Goal: Task Accomplishment & Management: Complete application form

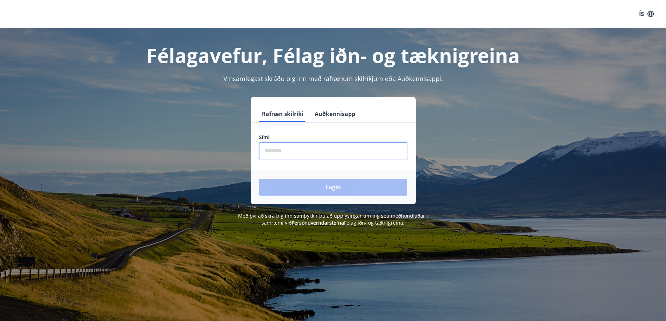
click at [322, 153] on input "phone" at bounding box center [333, 150] width 148 height 17
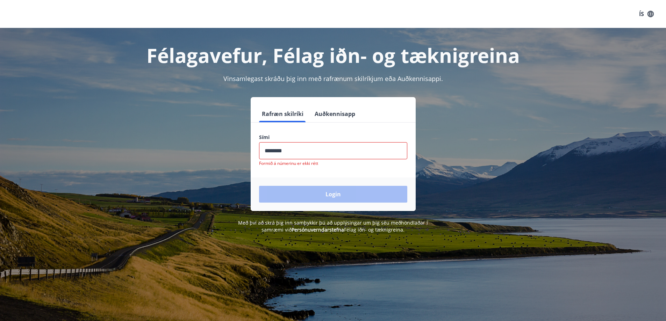
click at [314, 186] on div "Login" at bounding box center [333, 195] width 165 height 34
click at [310, 156] on input "phone" at bounding box center [333, 150] width 148 height 17
click at [283, 149] on input "phone" at bounding box center [333, 150] width 148 height 17
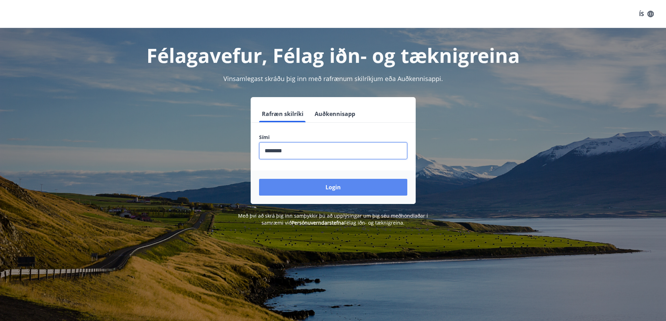
type input "********"
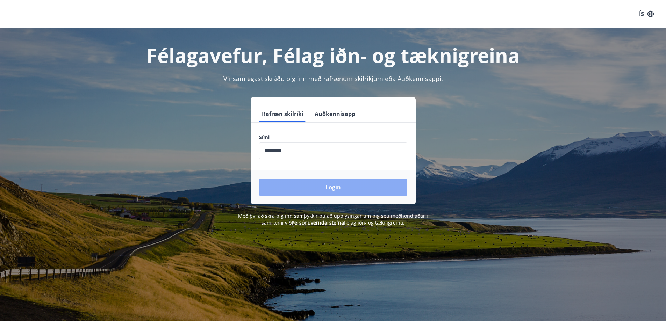
click at [343, 192] on button "Login" at bounding box center [333, 187] width 148 height 17
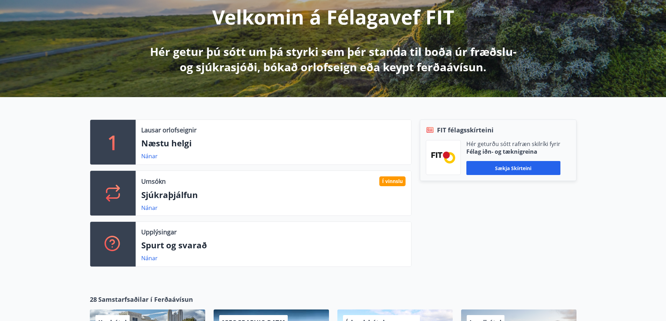
scroll to position [93, 0]
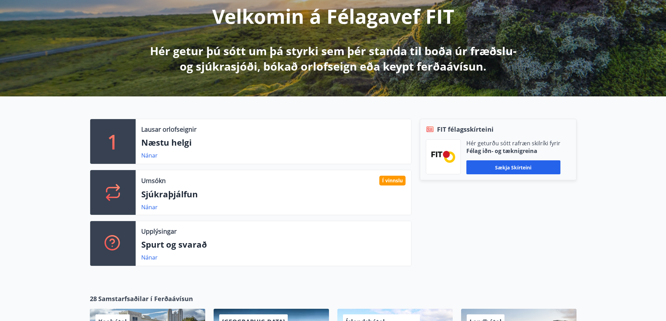
click at [163, 196] on p "Sjúkraþjálfun" at bounding box center [273, 195] width 264 height 12
click at [120, 193] on icon at bounding box center [113, 192] width 17 height 17
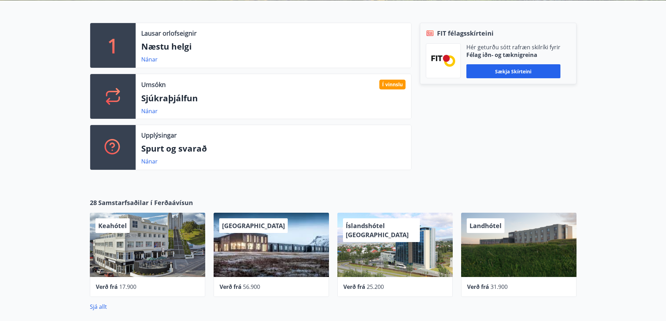
scroll to position [0, 0]
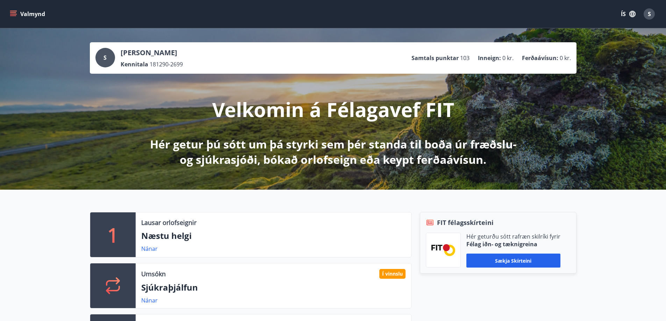
click at [17, 12] on button "Valmynd" at bounding box center [28, 14] width 40 height 13
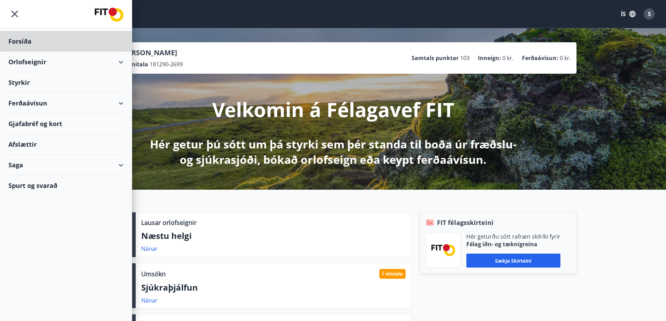
click at [70, 80] on div "Styrkir" at bounding box center [65, 82] width 115 height 21
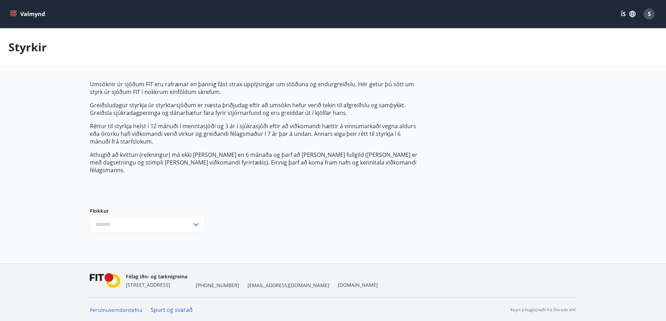
type input "***"
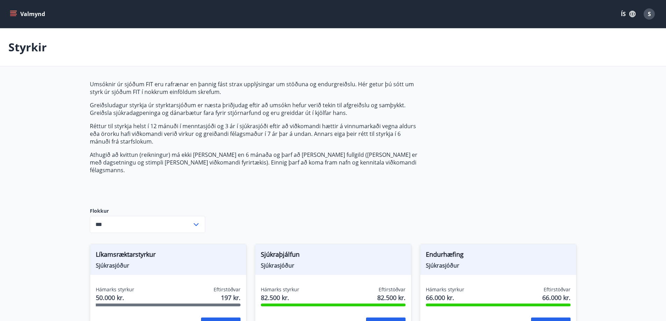
click at [16, 15] on icon "menu" at bounding box center [13, 13] width 7 height 7
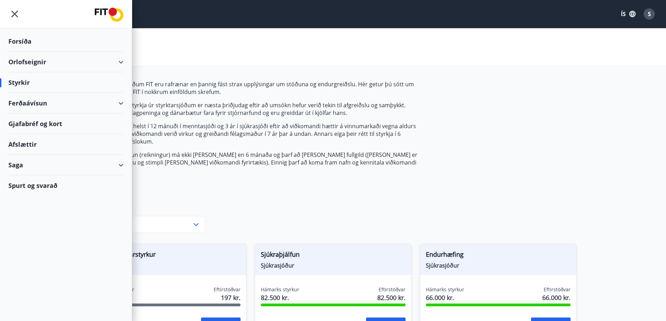
click at [32, 80] on div "Styrkir" at bounding box center [65, 82] width 115 height 21
click at [18, 80] on div "Styrkir" at bounding box center [65, 82] width 115 height 21
click at [315, 101] on p "Greiðsludagur styrkja úr styrktarsjóðum er næsta þriðjudag eftir að umsókn hefu…" at bounding box center [255, 108] width 330 height 15
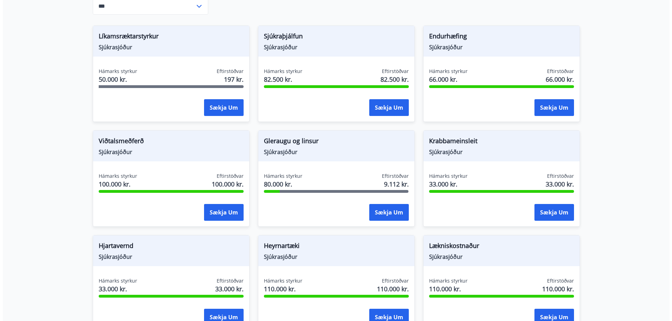
scroll to position [125, 0]
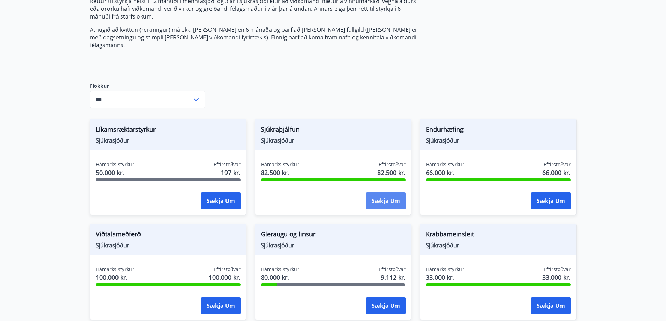
click at [376, 193] on button "Sækja um" at bounding box center [386, 201] width 40 height 17
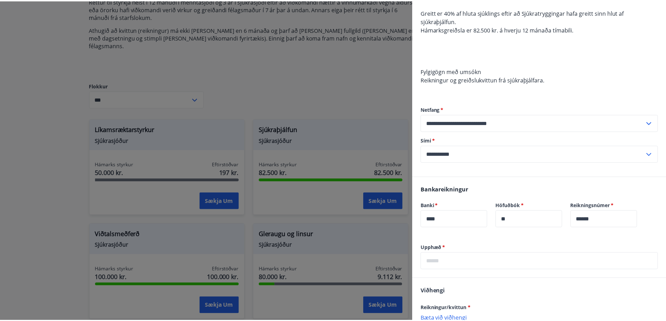
scroll to position [0, 0]
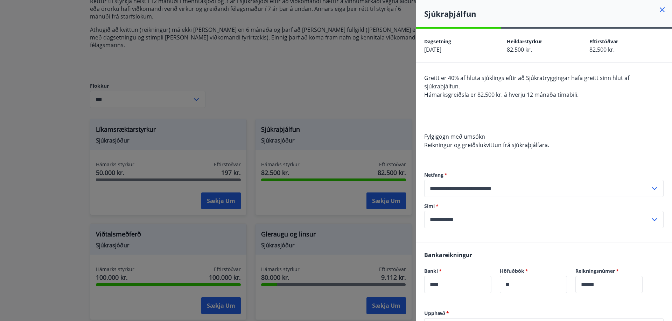
drag, startPoint x: 357, startPoint y: 42, endPoint x: 378, endPoint y: 26, distance: 25.9
click at [357, 41] on div at bounding box center [336, 160] width 672 height 321
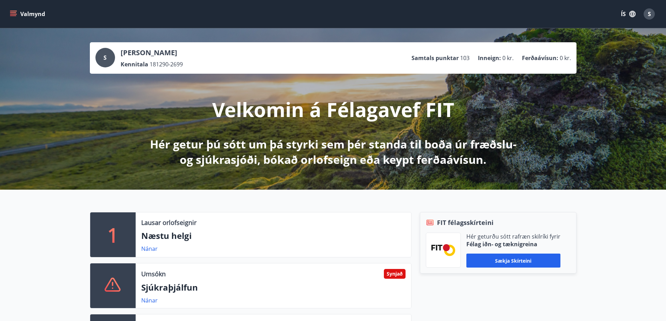
click at [18, 4] on div "Valmynd ÍS S" at bounding box center [333, 14] width 666 height 28
click at [17, 14] on button "Valmynd" at bounding box center [28, 14] width 40 height 13
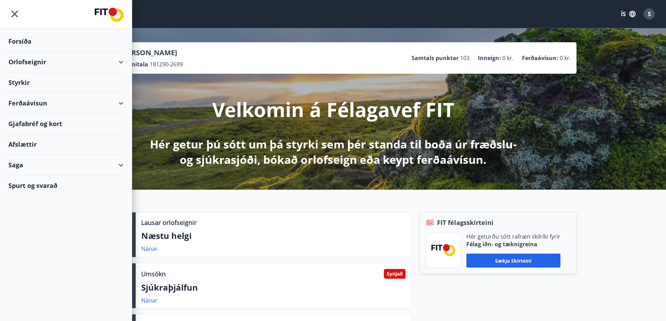
click at [118, 64] on div "Orlofseignir" at bounding box center [65, 62] width 115 height 21
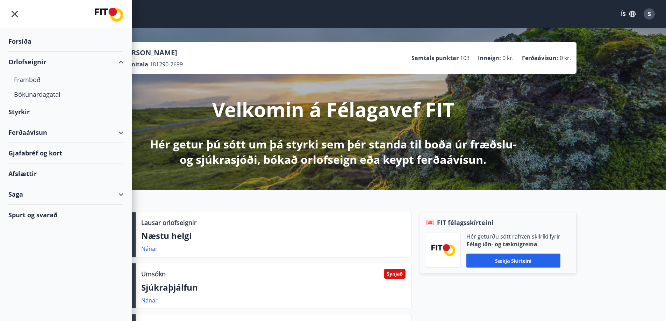
click at [119, 63] on div "Orlofseignir" at bounding box center [65, 62] width 115 height 21
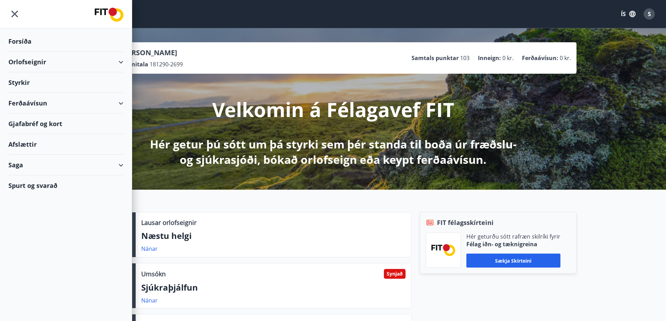
click at [106, 87] on div "Styrkir" at bounding box center [65, 82] width 115 height 21
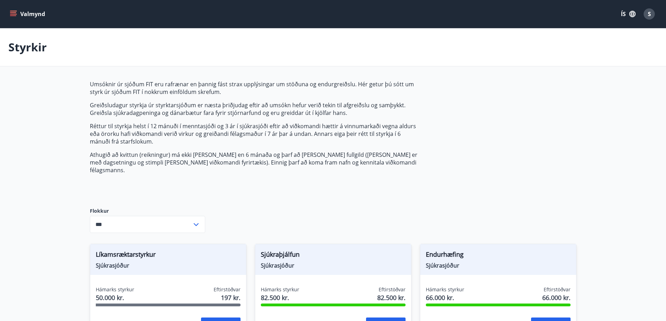
type input "***"
click at [179, 216] on input "***" at bounding box center [141, 224] width 102 height 17
click at [14, 9] on button "Valmynd" at bounding box center [28, 14] width 40 height 13
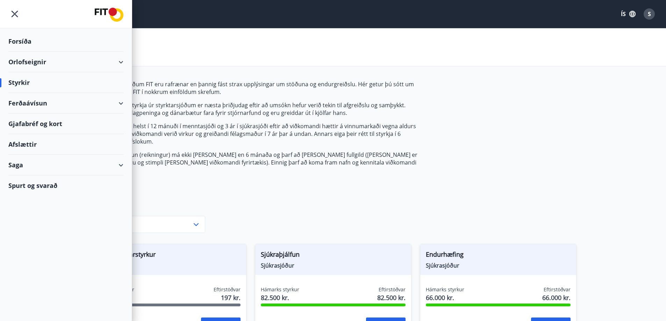
click at [116, 165] on div "Saga" at bounding box center [65, 165] width 115 height 21
click at [40, 213] on div "Umsóknir" at bounding box center [66, 212] width 104 height 15
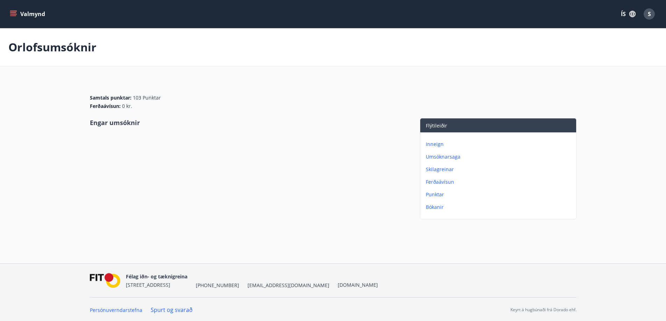
click at [451, 157] on p "Umsóknarsaga" at bounding box center [500, 157] width 148 height 7
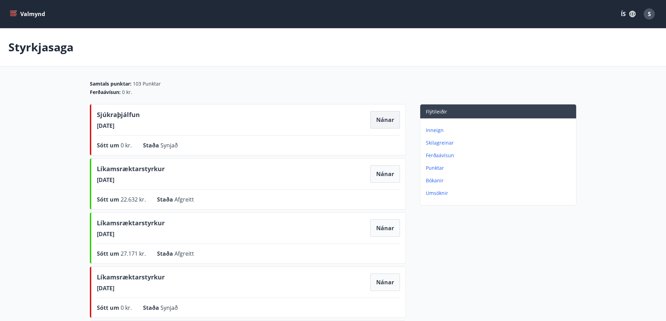
click at [388, 125] on button "Nánar" at bounding box center [385, 119] width 30 height 17
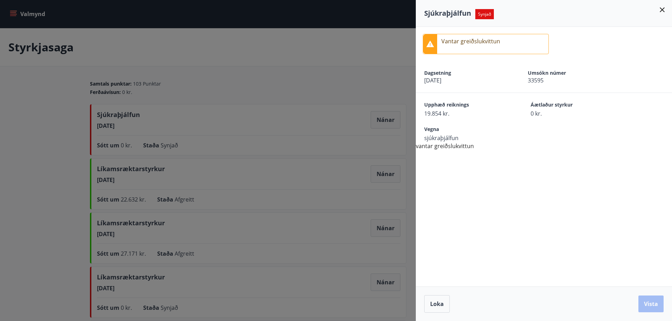
drag, startPoint x: 53, startPoint y: 145, endPoint x: 52, endPoint y: 140, distance: 5.4
click at [54, 145] on div at bounding box center [336, 160] width 672 height 321
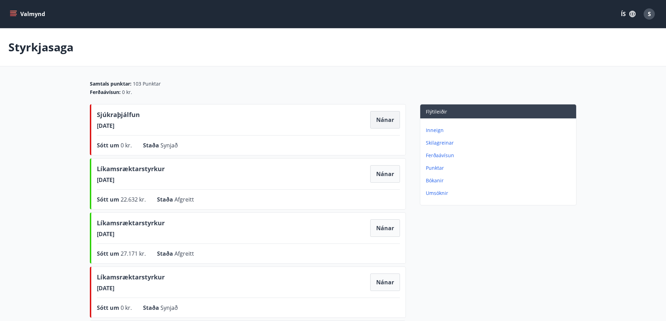
click at [391, 119] on button "Nánar" at bounding box center [385, 119] width 30 height 17
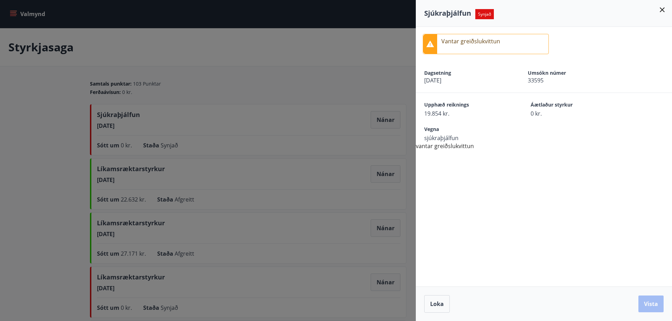
click at [291, 38] on div at bounding box center [336, 160] width 672 height 321
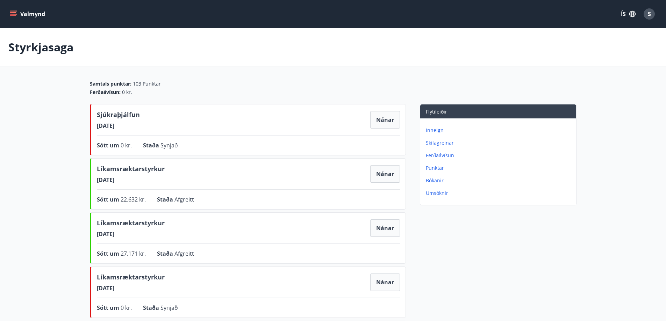
click at [16, 10] on button "Valmynd" at bounding box center [28, 14] width 40 height 13
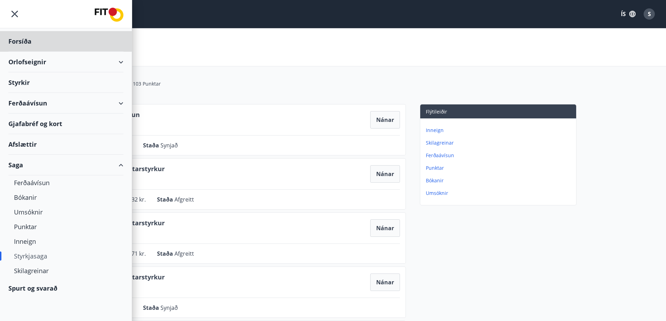
click at [29, 84] on div "Styrkir" at bounding box center [65, 82] width 115 height 21
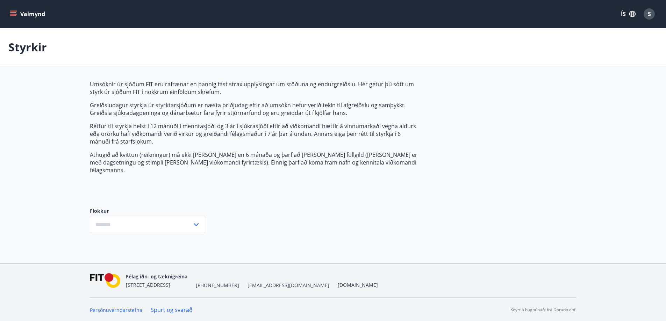
type input "***"
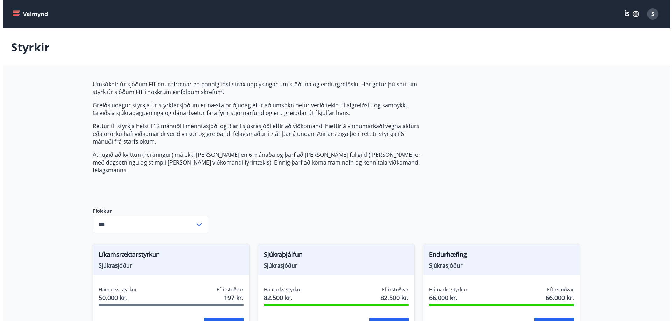
scroll to position [186, 0]
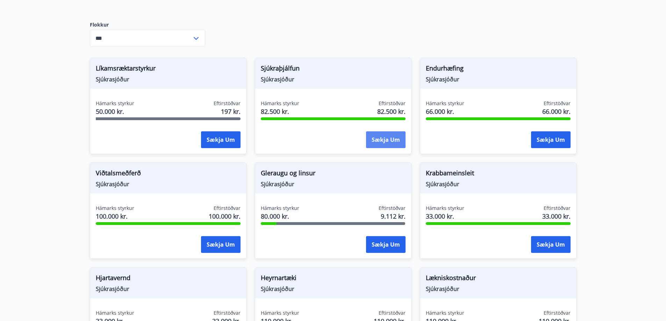
click at [389, 133] on button "Sækja um" at bounding box center [386, 140] width 40 height 17
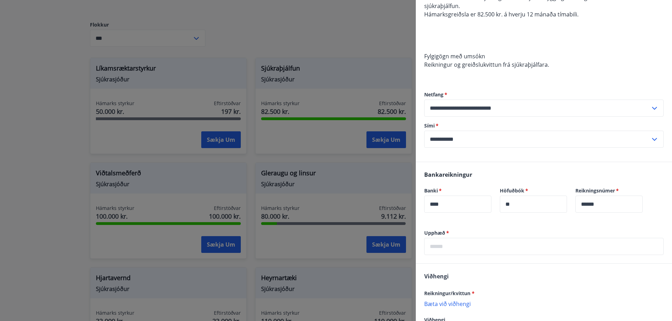
scroll to position [93, 0]
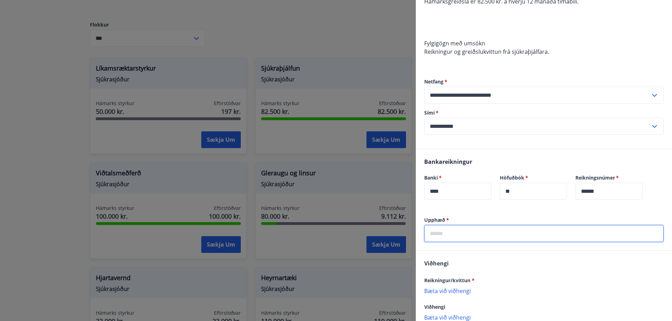
click at [450, 233] on input "text" at bounding box center [543, 233] width 239 height 17
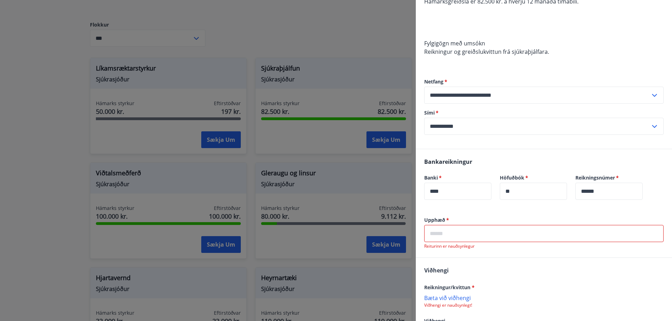
click at [449, 234] on input "text" at bounding box center [543, 233] width 239 height 17
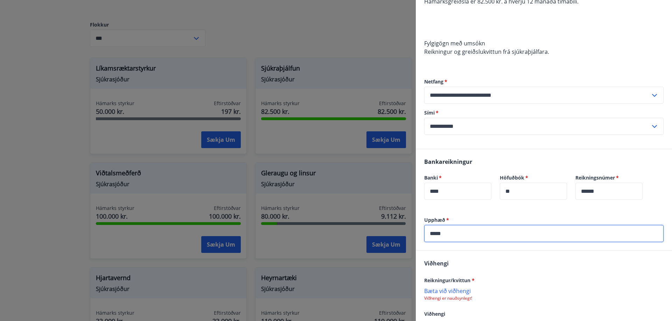
type input "*****"
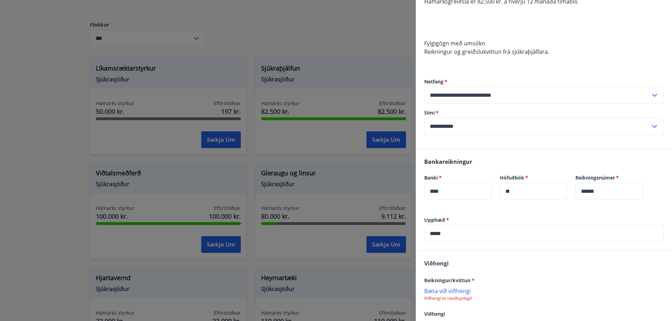
click at [453, 291] on p "Bæta við viðhengi" at bounding box center [543, 291] width 239 height 7
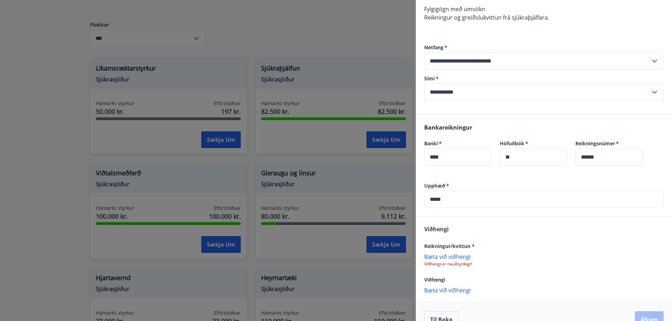
scroll to position [143, 0]
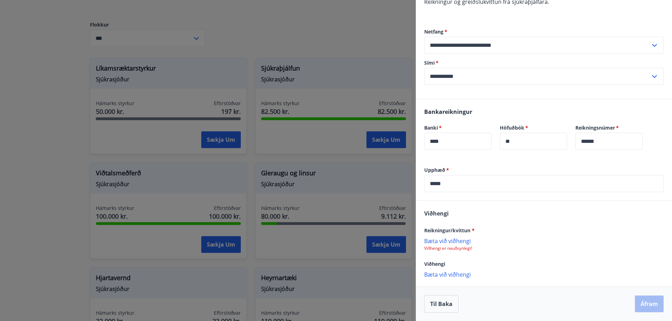
click at [454, 241] on p "Bæta við viðhengi" at bounding box center [543, 240] width 239 height 7
click at [465, 273] on p "Bæta við viðhengi" at bounding box center [543, 274] width 239 height 7
click at [453, 274] on p "Bæta við viðhengi" at bounding box center [543, 274] width 239 height 7
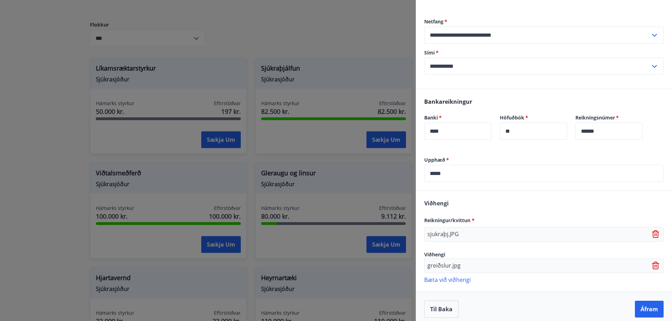
scroll to position [159, 0]
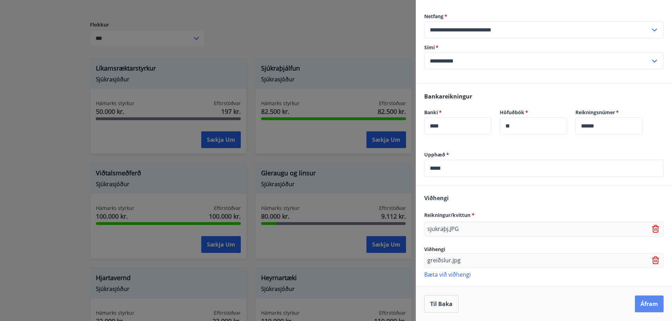
click at [645, 304] on button "Áfram" at bounding box center [648, 304] width 29 height 17
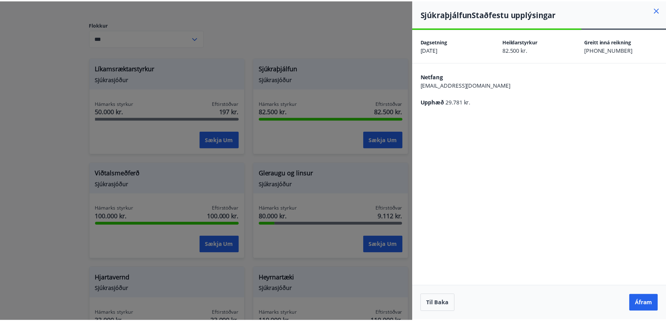
scroll to position [0, 0]
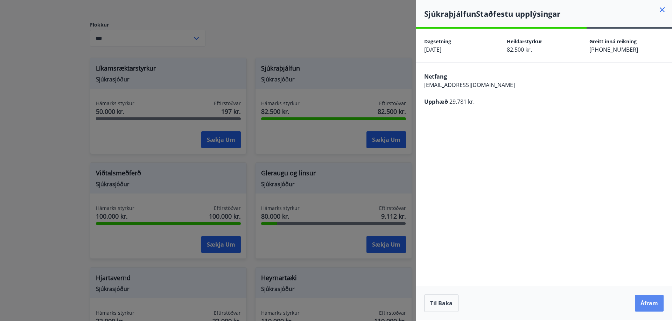
click at [644, 305] on button "Áfram" at bounding box center [648, 303] width 29 height 17
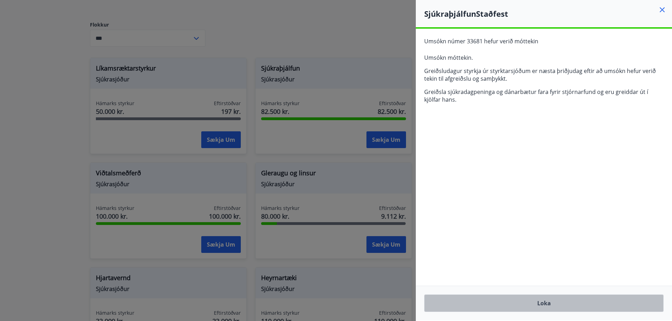
click at [508, 305] on button "Loka" at bounding box center [543, 303] width 239 height 17
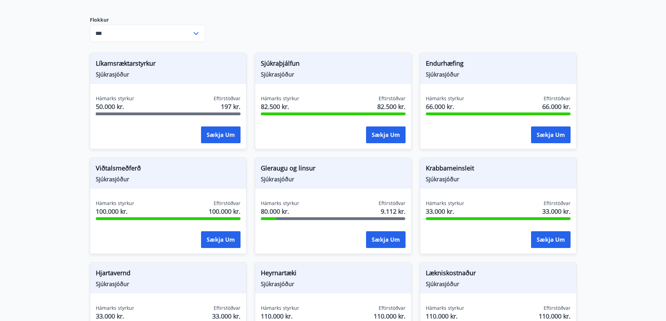
scroll to position [93, 0]
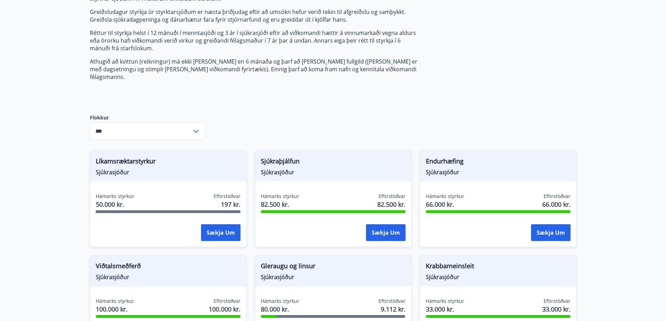
drag, startPoint x: 107, startPoint y: 161, endPoint x: 126, endPoint y: 154, distance: 20.2
click at [106, 160] on span "Líkamsræktarstyrkur" at bounding box center [168, 163] width 145 height 12
click at [134, 157] on span "Líkamsræktarstyrkur" at bounding box center [168, 163] width 145 height 12
drag, startPoint x: 123, startPoint y: 179, endPoint x: 122, endPoint y: 186, distance: 7.8
click at [123, 179] on div "Líkamsræktarstyrkur Sjúkrasjóður Hámarks styrkur 50.000 kr. Eftirstöðvar 197 kr…" at bounding box center [168, 199] width 157 height 97
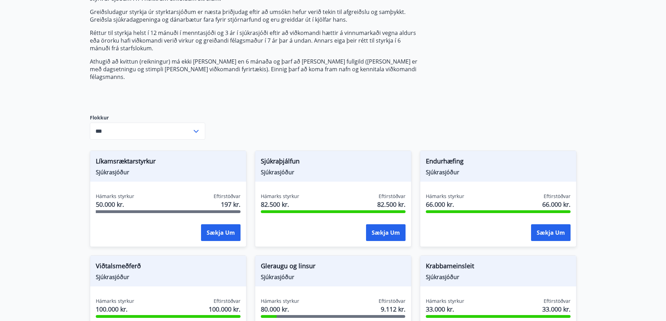
click at [117, 200] on span "50.000 kr." at bounding box center [115, 204] width 38 height 9
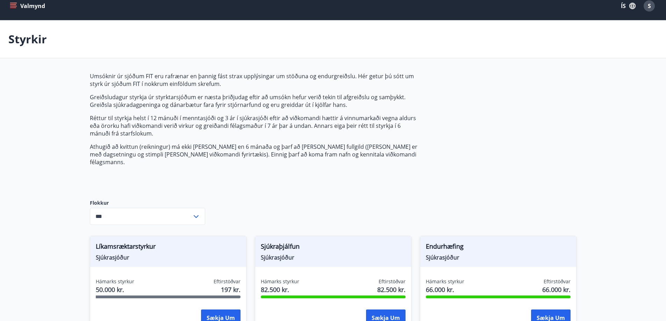
scroll to position [0, 0]
